Goal: Information Seeking & Learning: Learn about a topic

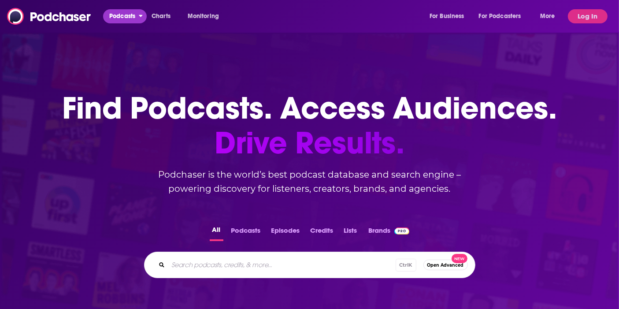
click at [127, 14] on span "Podcasts" at bounding box center [122, 16] width 26 height 12
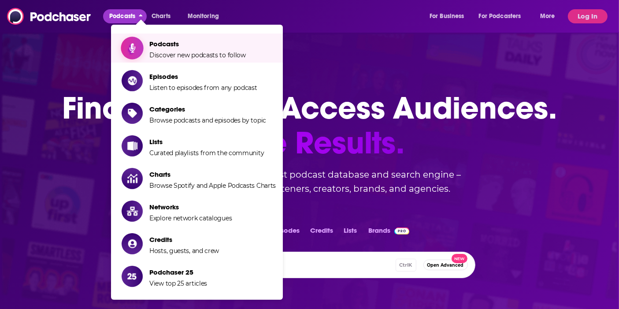
click at [170, 51] on span "Podcasts Discover new podcasts to follow" at bounding box center [197, 48] width 97 height 22
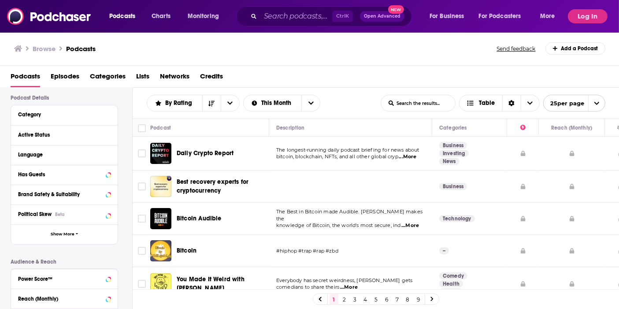
scroll to position [60, 0]
click at [73, 79] on span "Episodes" at bounding box center [65, 78] width 29 height 18
